Goal: Task Accomplishment & Management: Manage account settings

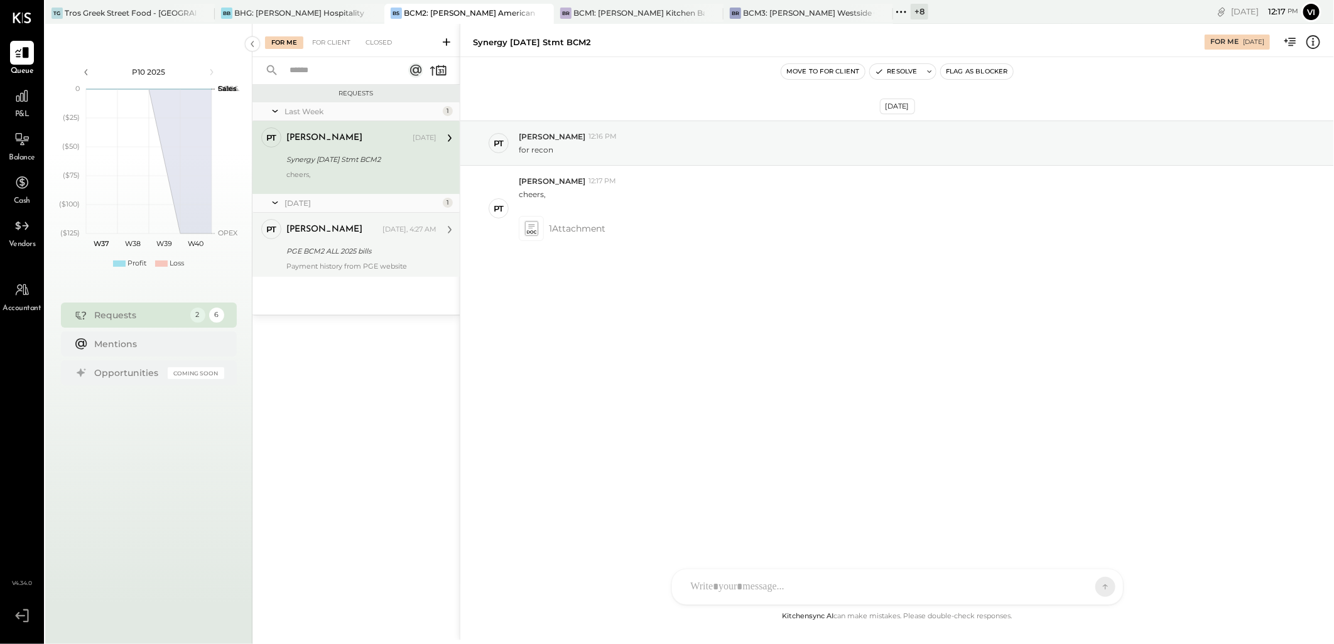
click at [370, 256] on div "PGE BCM2 ALL 2025 bills" at bounding box center [359, 251] width 146 height 13
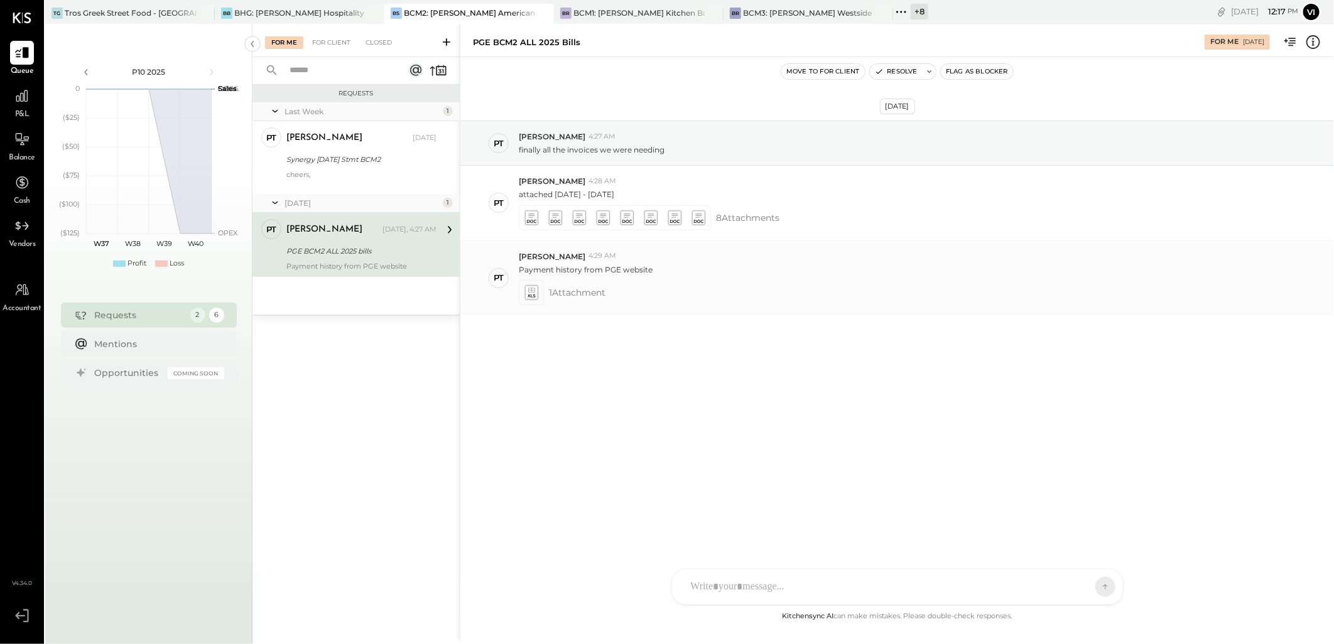
click at [528, 297] on icon at bounding box center [531, 295] width 8 height 3
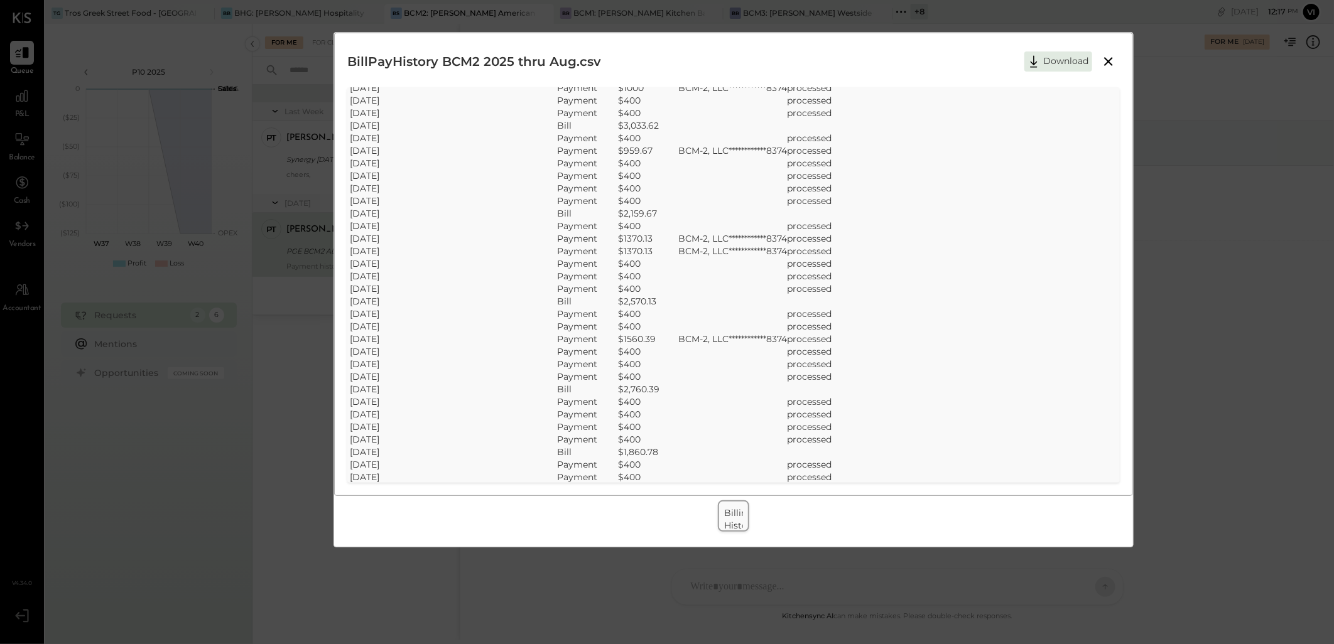
scroll to position [1679, 0]
click at [1113, 64] on icon at bounding box center [1108, 61] width 15 height 15
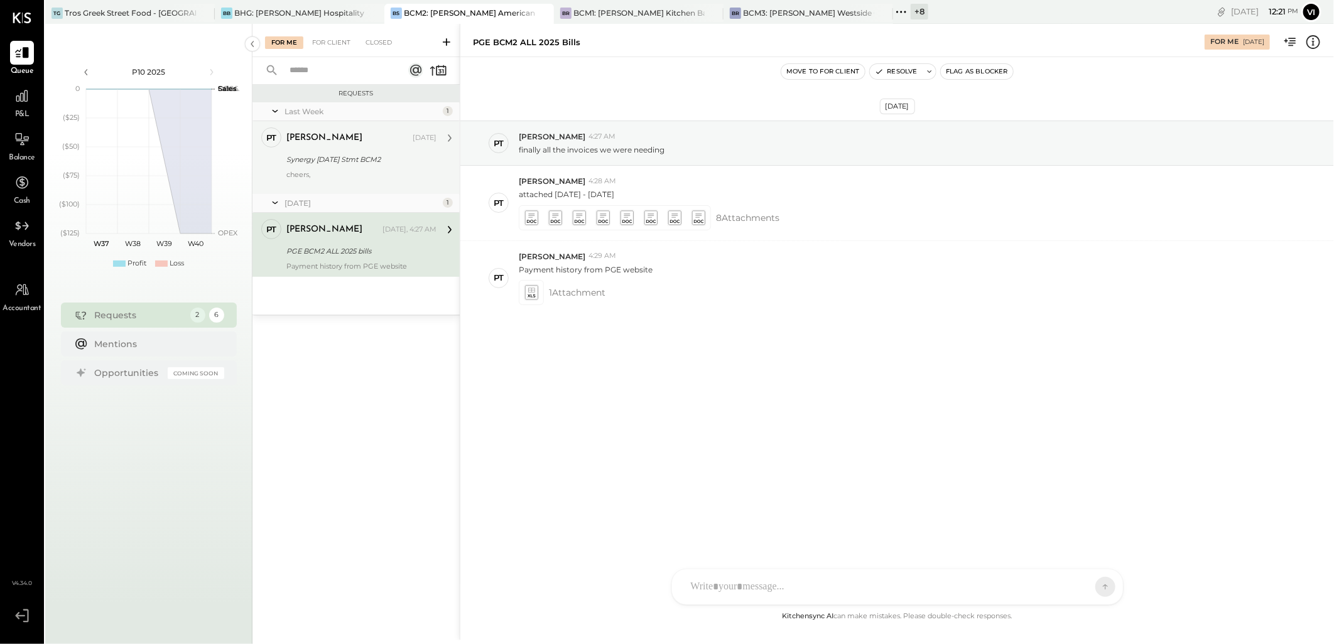
click at [305, 154] on div "Synergy [DATE] Stmt BCM2" at bounding box center [359, 159] width 146 height 13
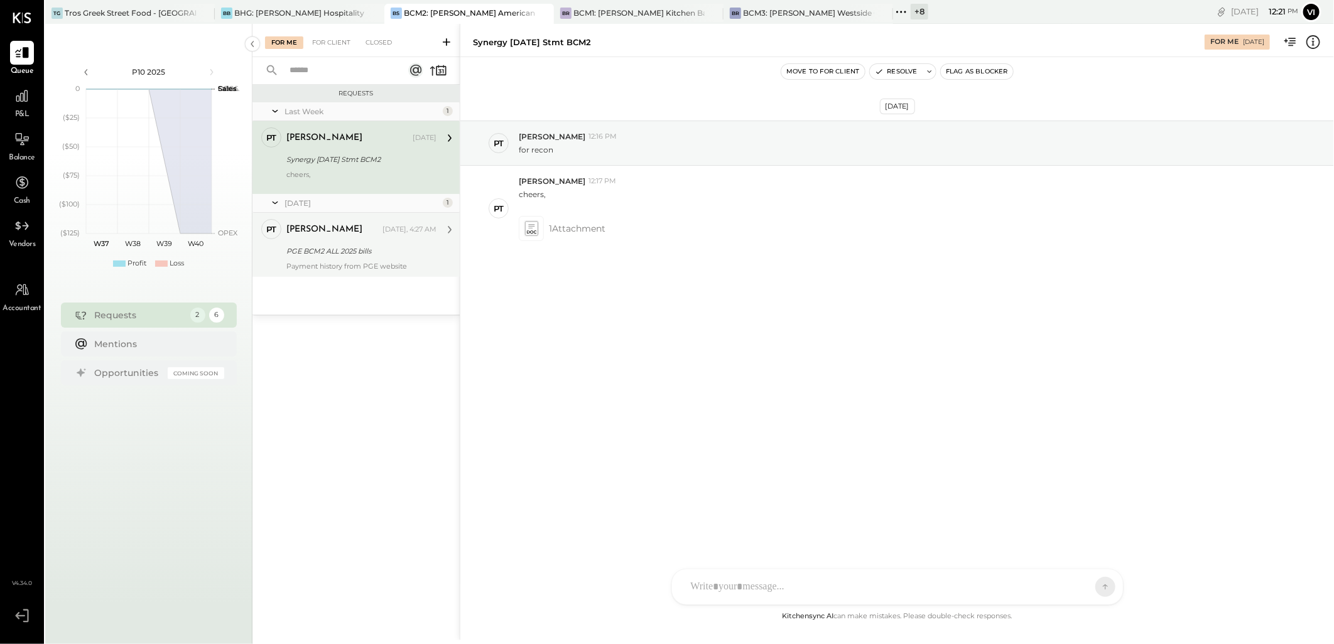
click at [316, 245] on div "PGE BCM2 ALL 2025 bills" at bounding box center [359, 251] width 146 height 13
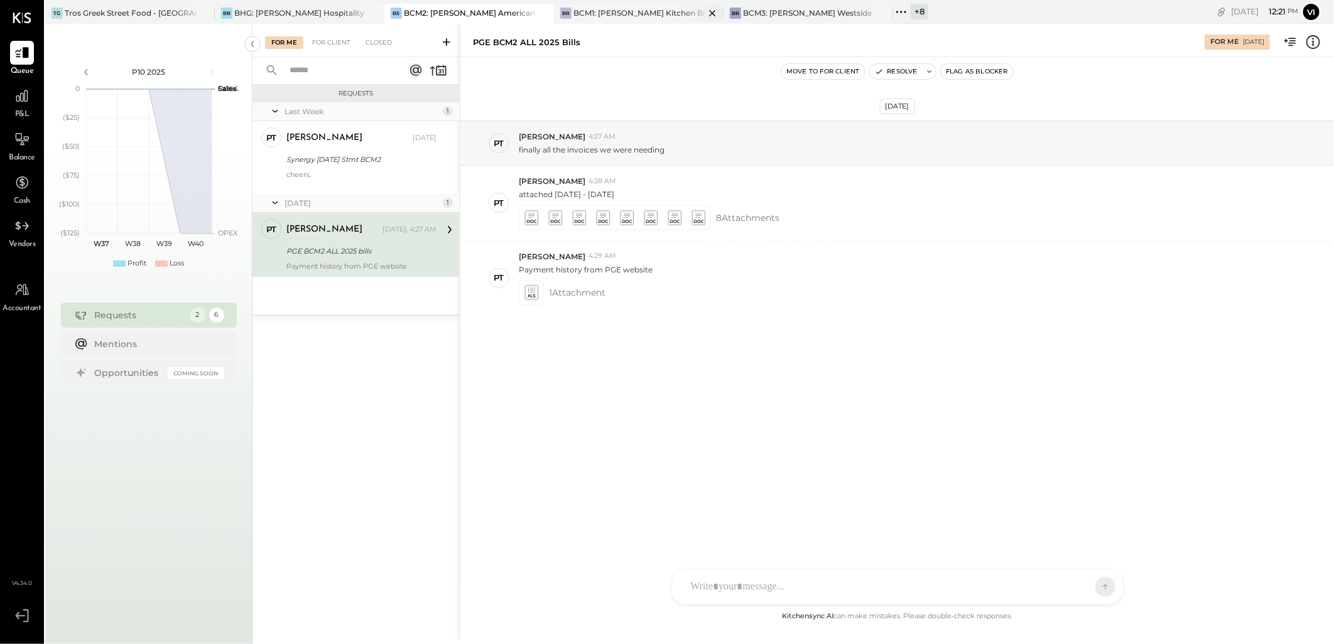
click at [607, 16] on div "BCM1: [PERSON_NAME] Kitchen Bar Market" at bounding box center [638, 13] width 131 height 11
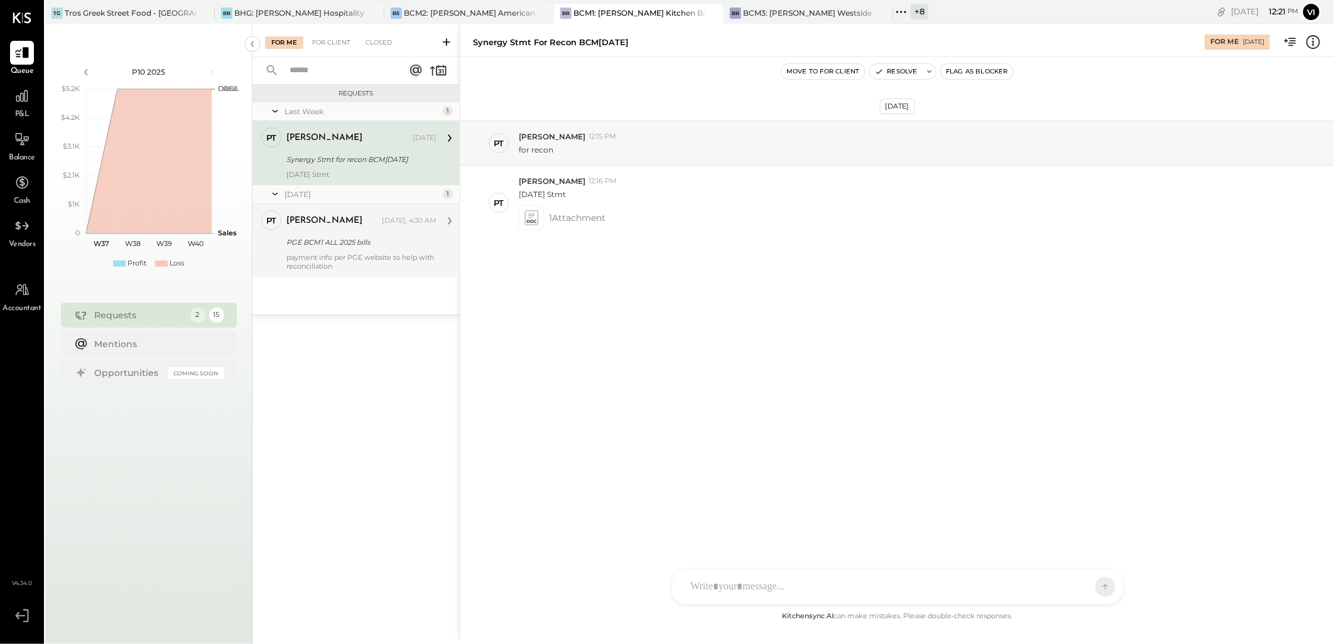
click at [303, 254] on div "payment info per PGE website to help with reconciliation" at bounding box center [361, 262] width 150 height 18
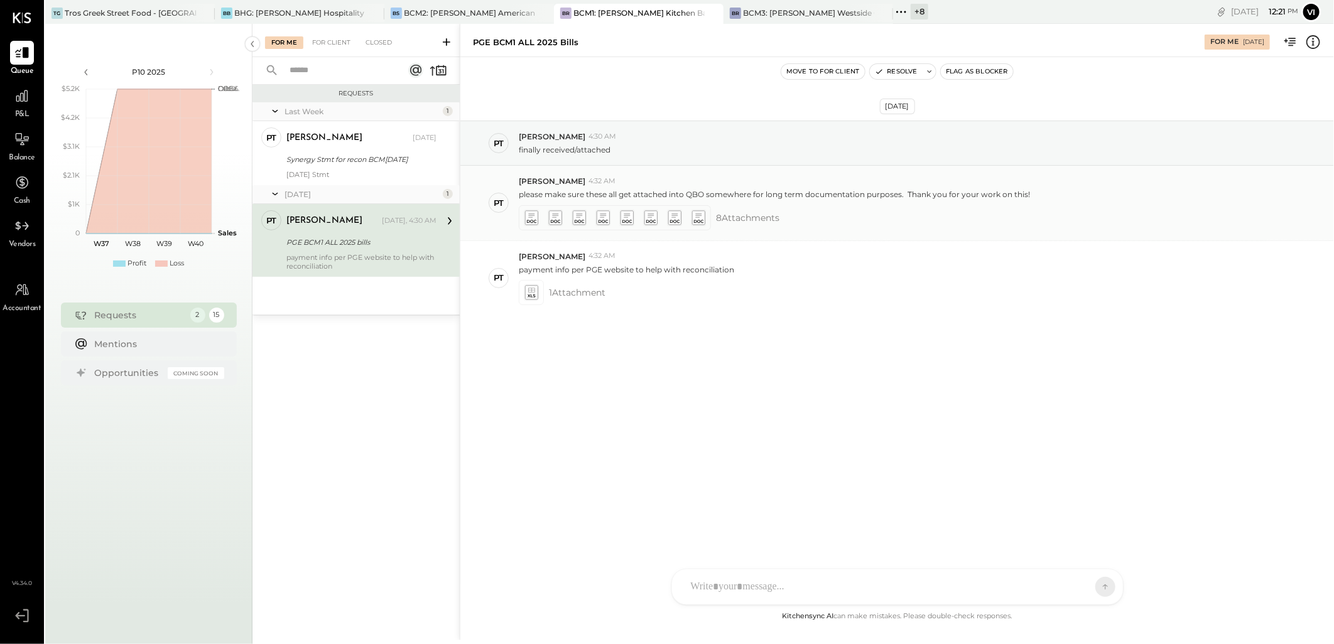
click at [535, 218] on icon at bounding box center [530, 217] width 13 height 14
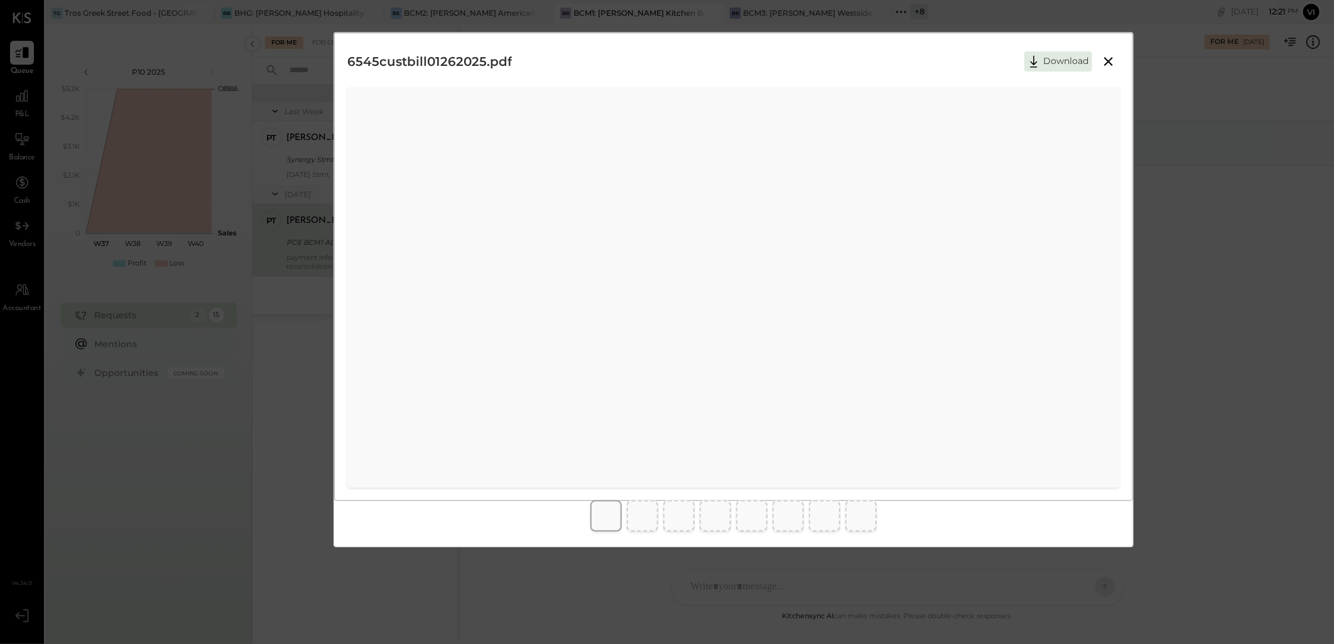
click at [1109, 55] on icon at bounding box center [1108, 61] width 15 height 15
